Goal: Information Seeking & Learning: Check status

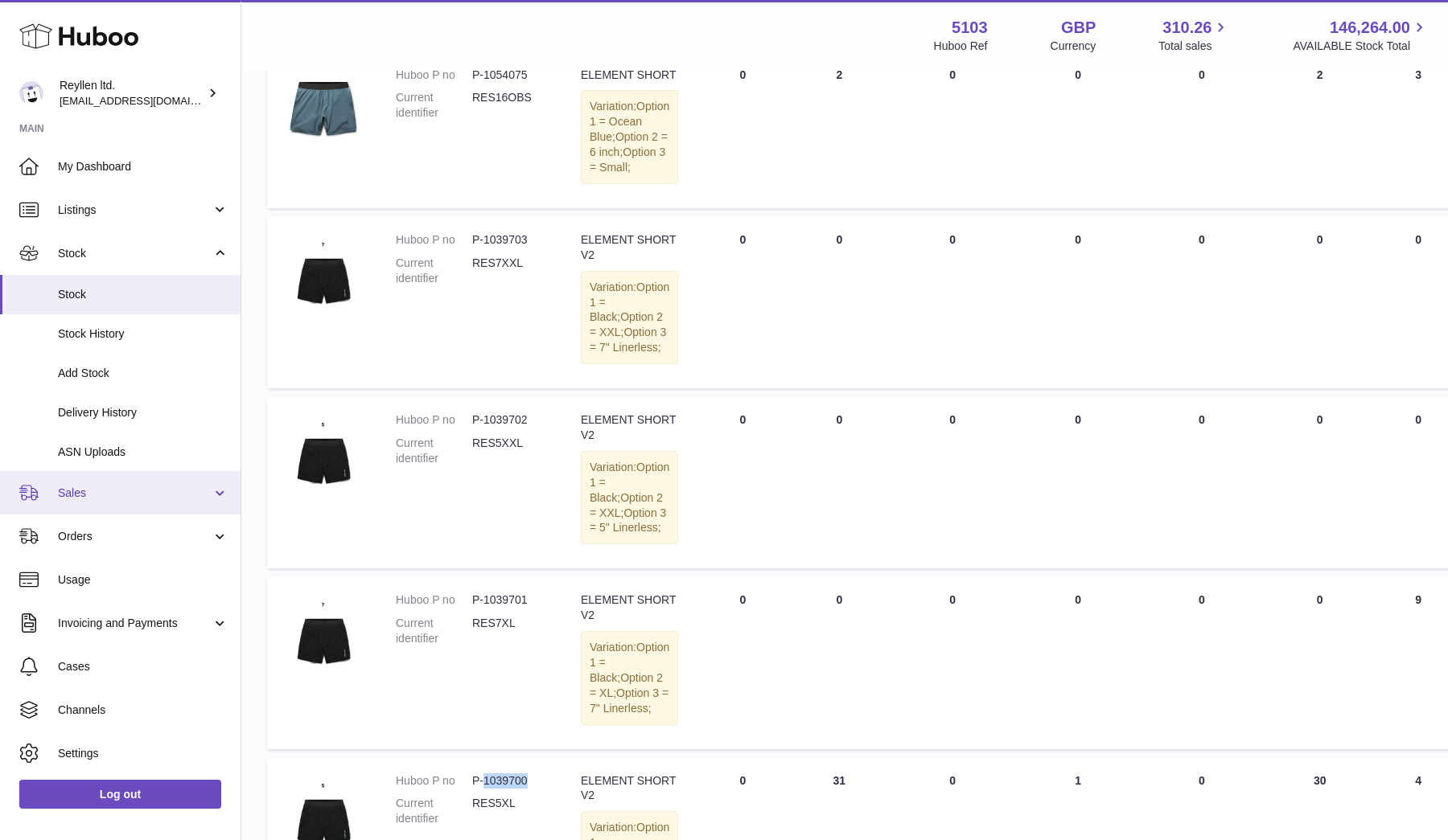
click at [92, 486] on span "Sales" at bounding box center [134, 493] width 154 height 15
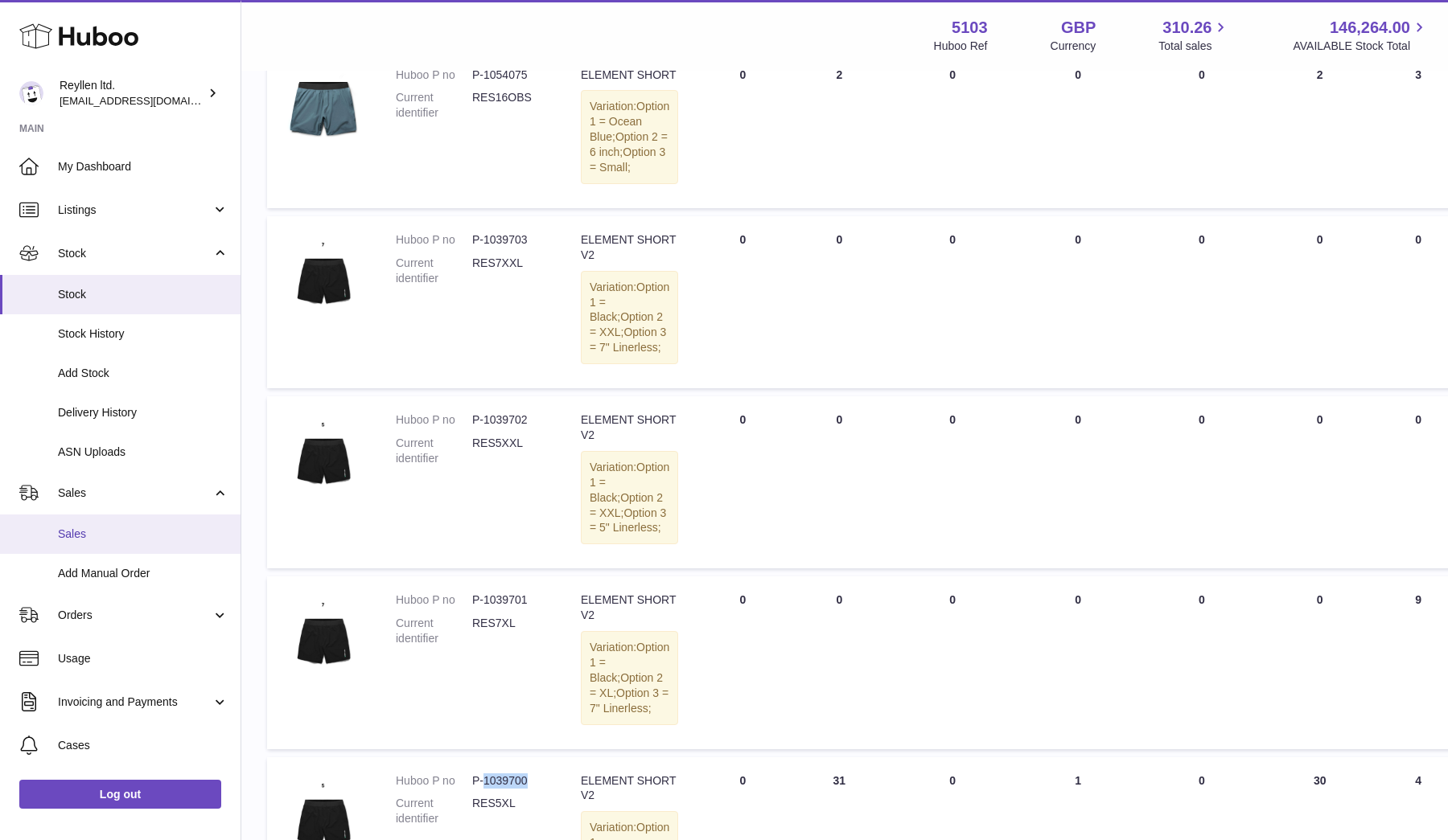
click at [91, 526] on span "Sales" at bounding box center [143, 534] width 171 height 15
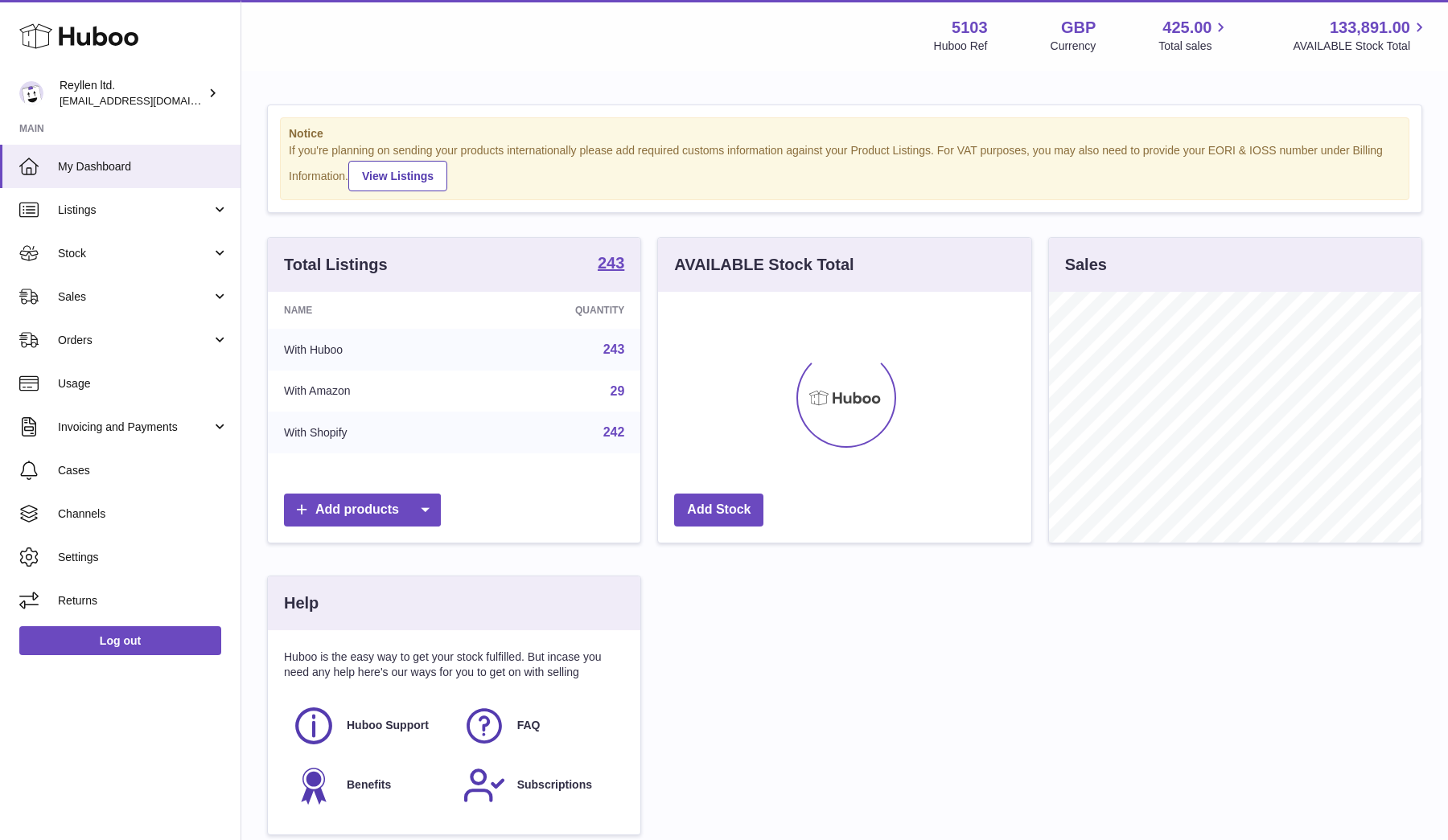
scroll to position [251, 373]
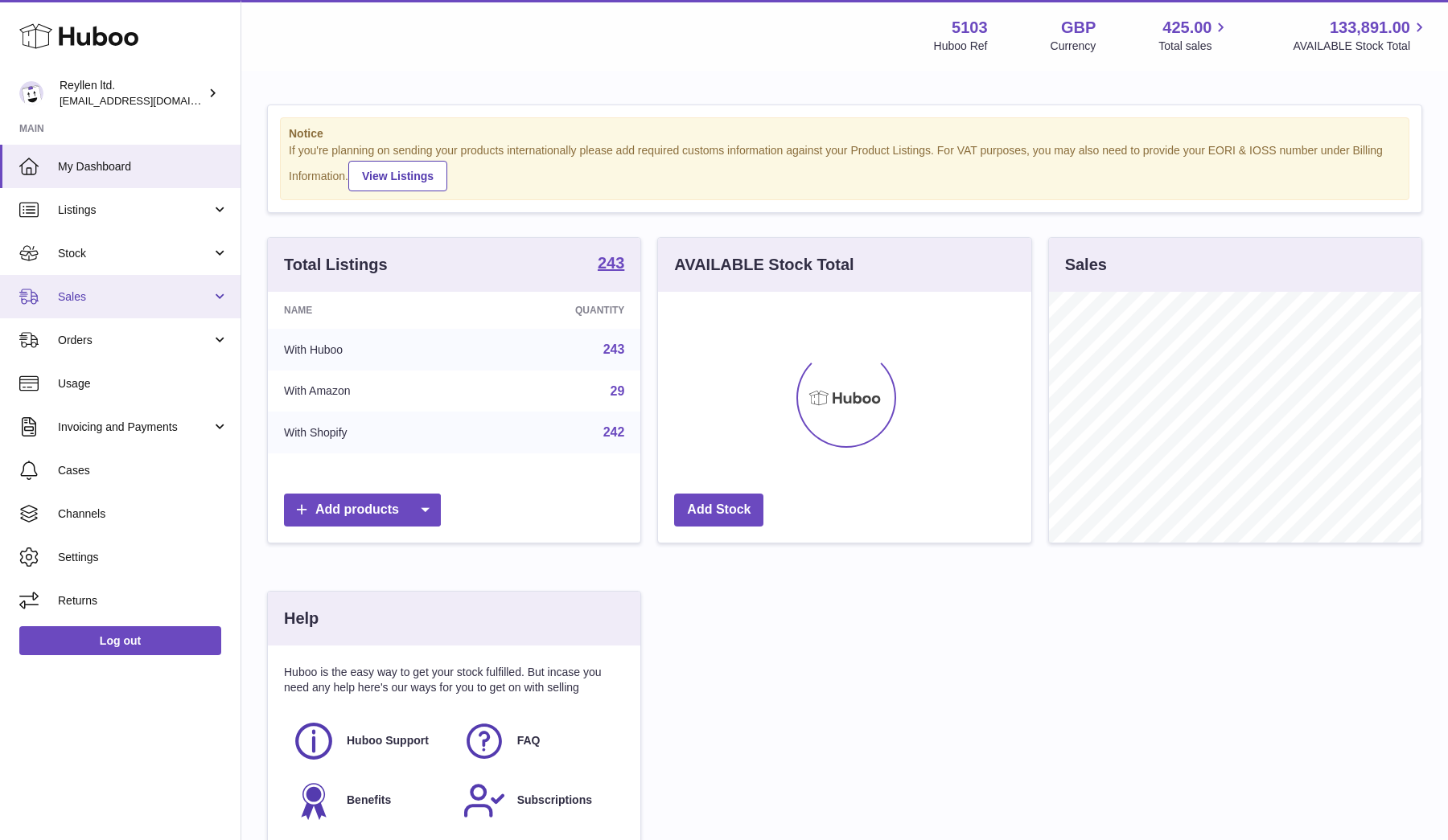
click at [95, 289] on span "Sales" at bounding box center [134, 296] width 154 height 15
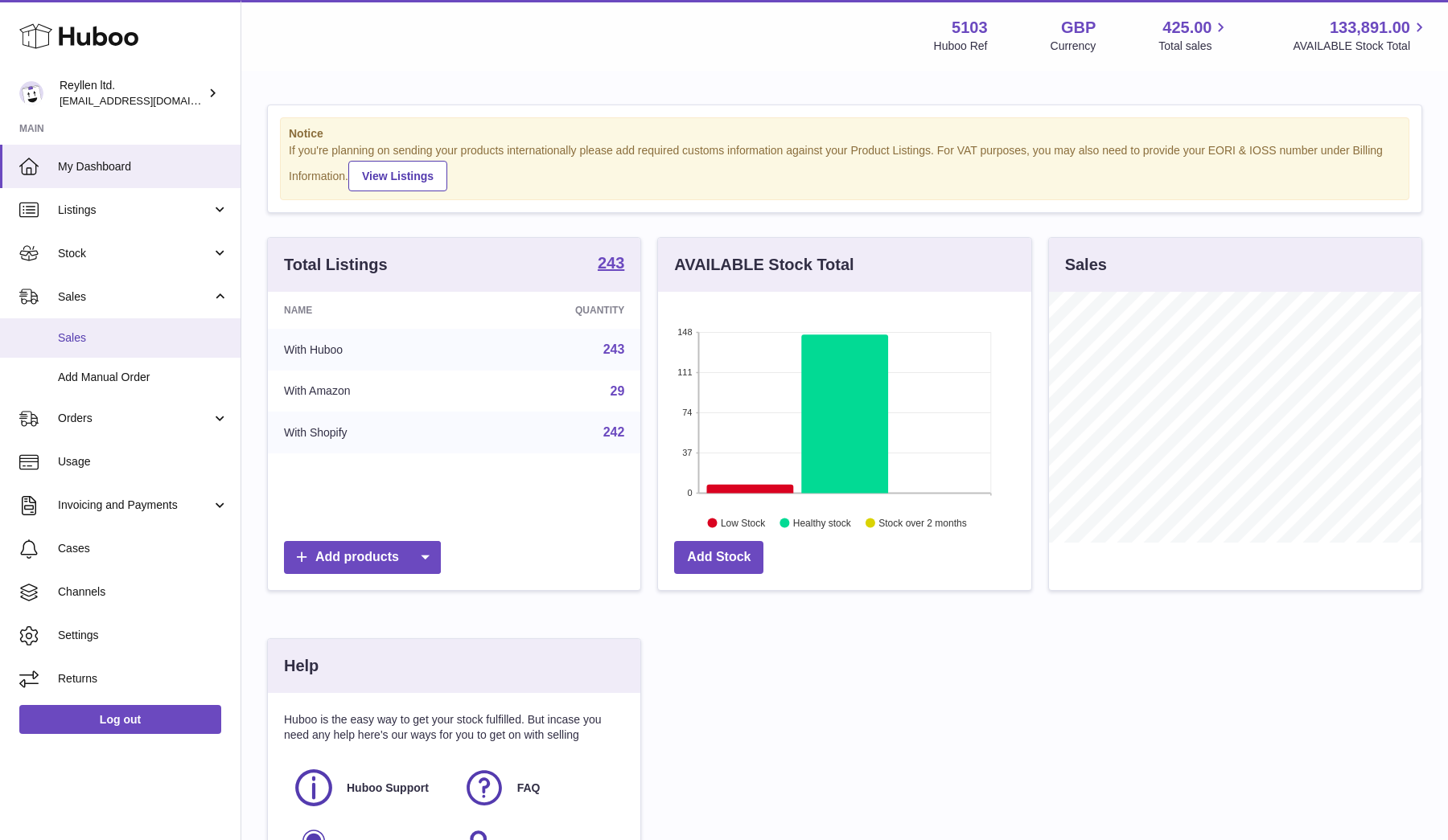
click at [96, 336] on span "Sales" at bounding box center [143, 338] width 171 height 15
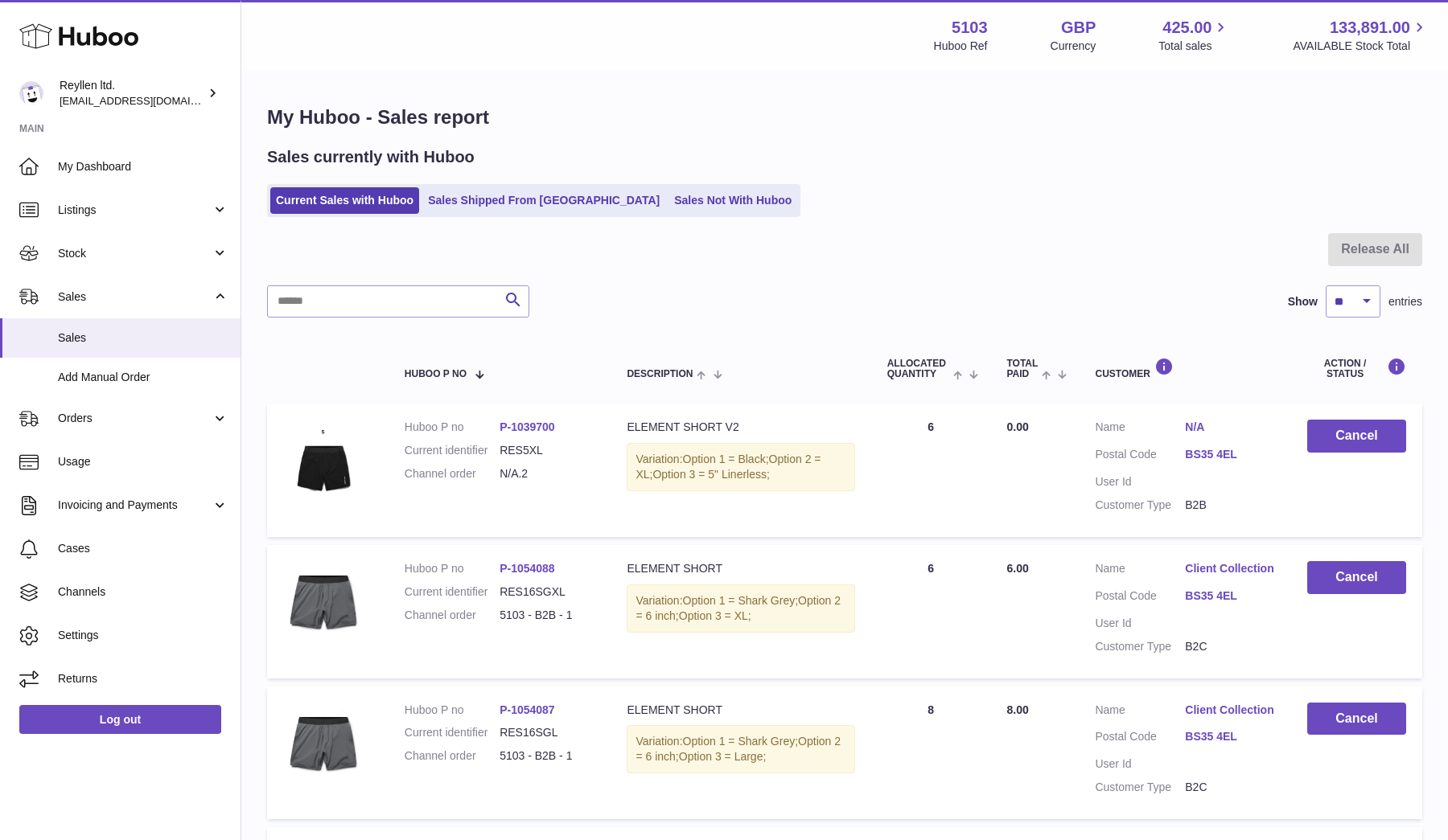
click at [659, 214] on ul "Current Sales with Huboo Sales Shipped From [GEOGRAPHIC_DATA] Sales Not With Hu…" at bounding box center [533, 200] width 533 height 33
click at [669, 207] on link "Sales Not With Huboo" at bounding box center [733, 201] width 129 height 27
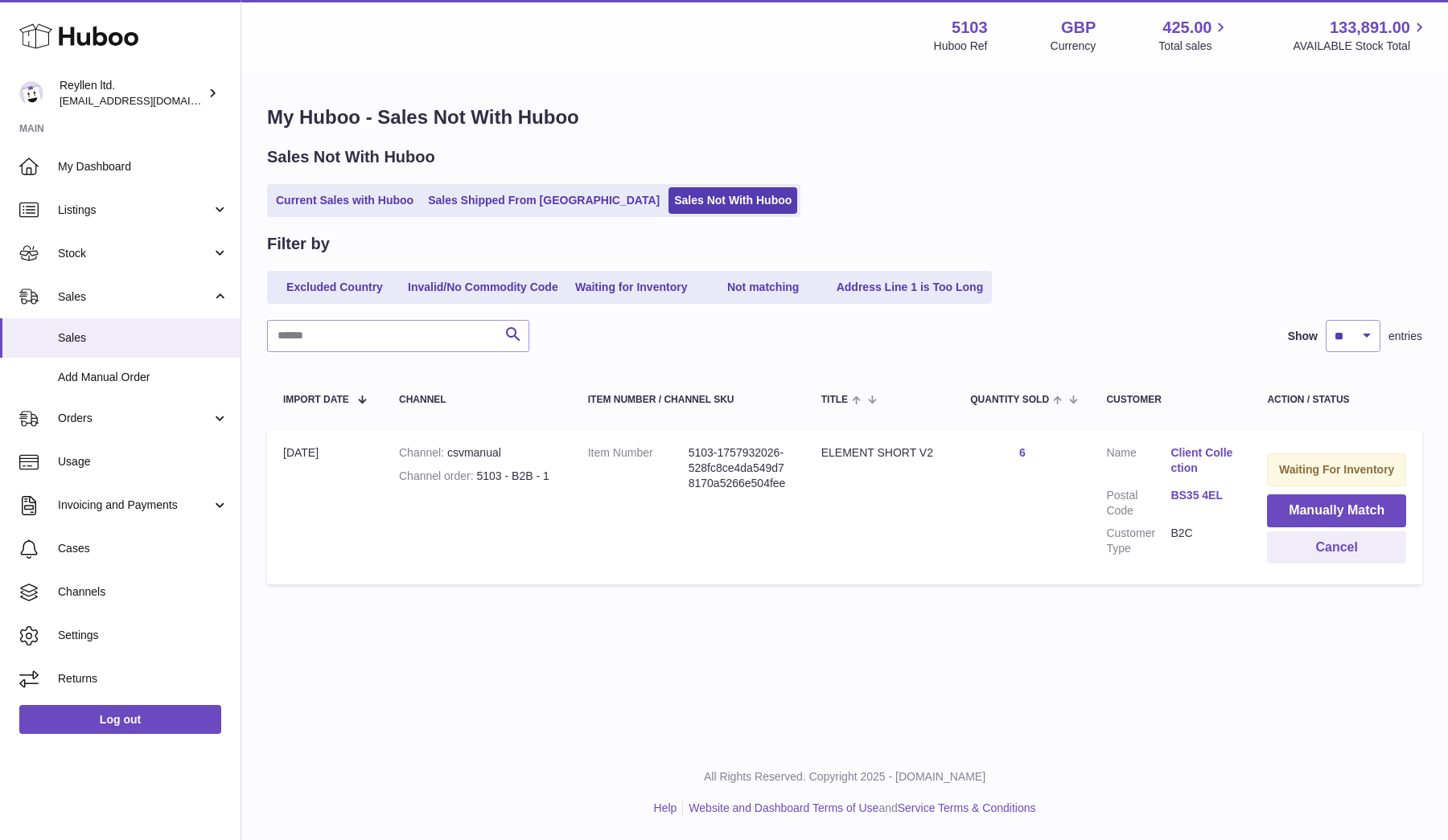
click at [1191, 464] on link "Client Collection" at bounding box center [1203, 461] width 65 height 31
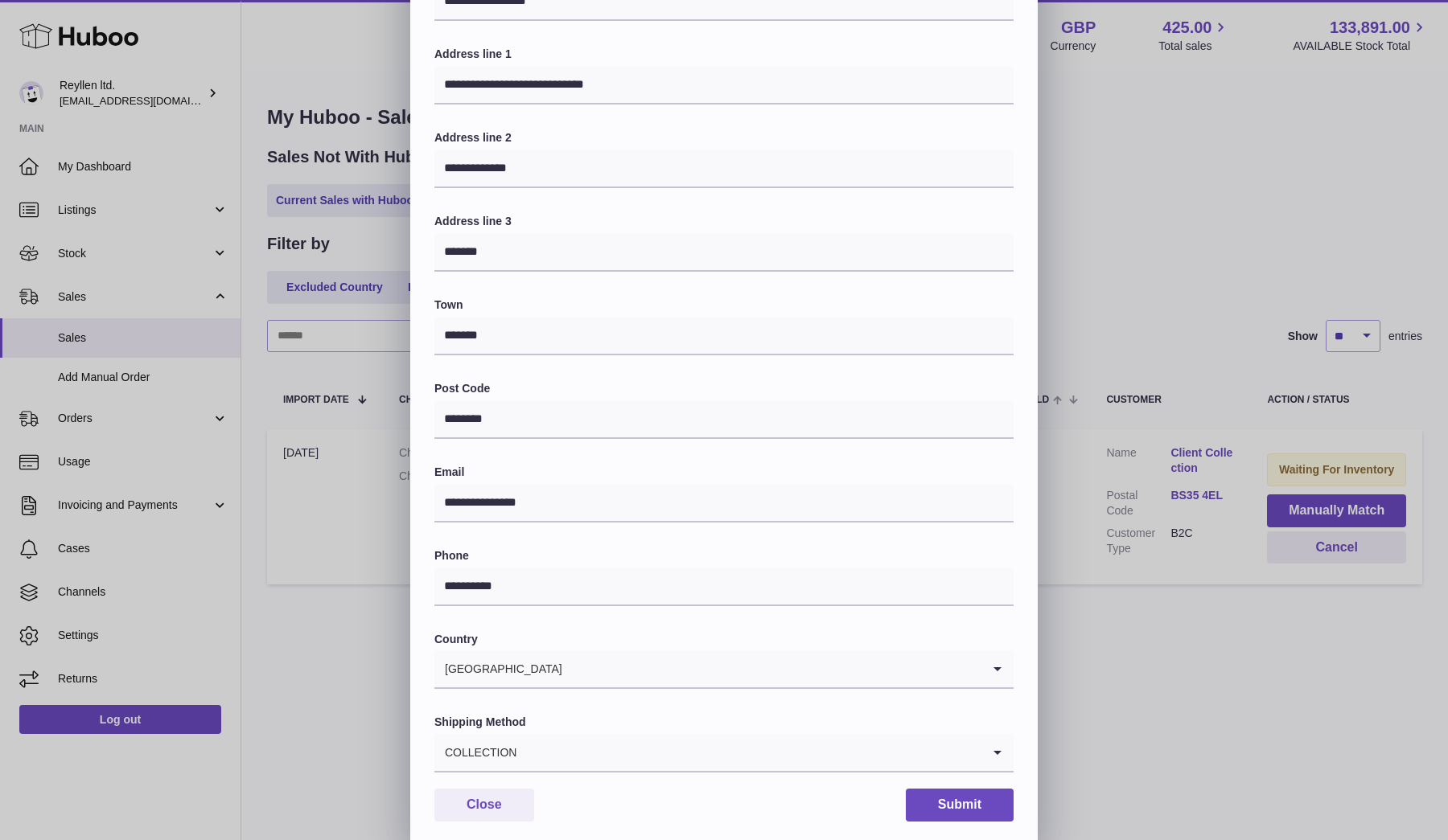
scroll to position [119, 0]
click at [482, 800] on button "Close" at bounding box center [484, 806] width 100 height 33
